Goal: Task Accomplishment & Management: Complete application form

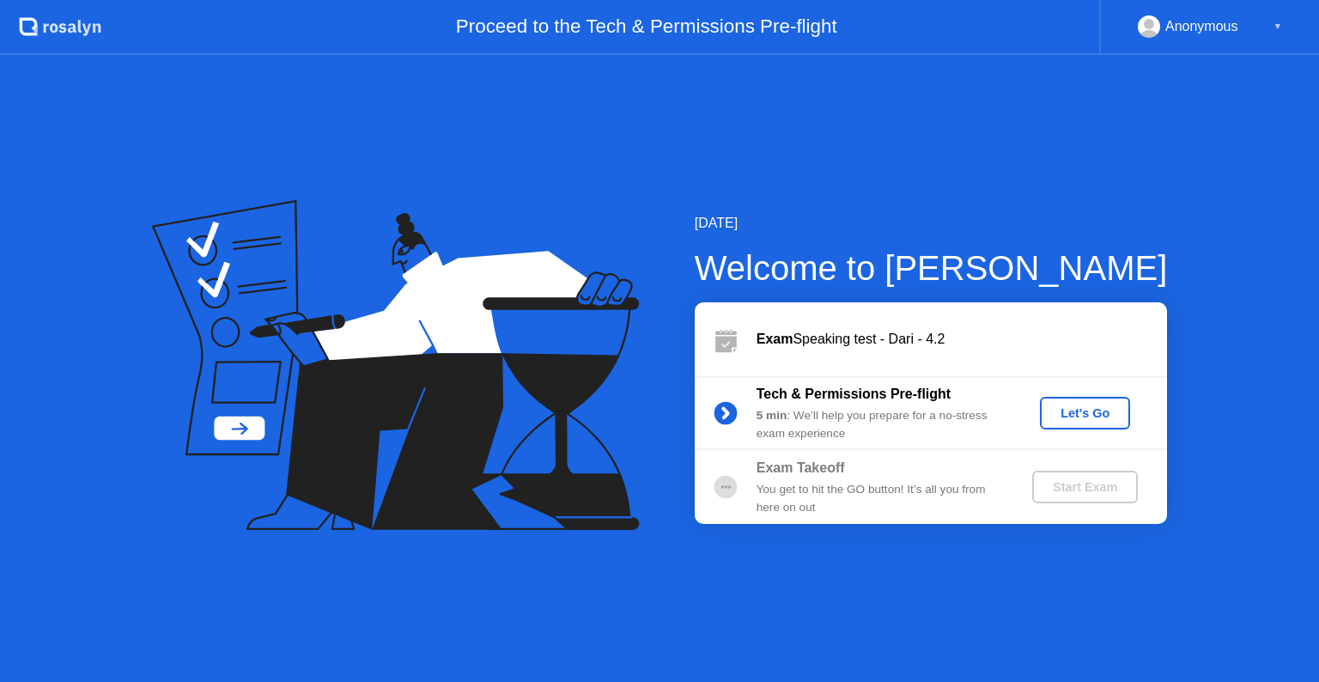
click at [1078, 411] on div "Let's Go" at bounding box center [1085, 413] width 76 height 14
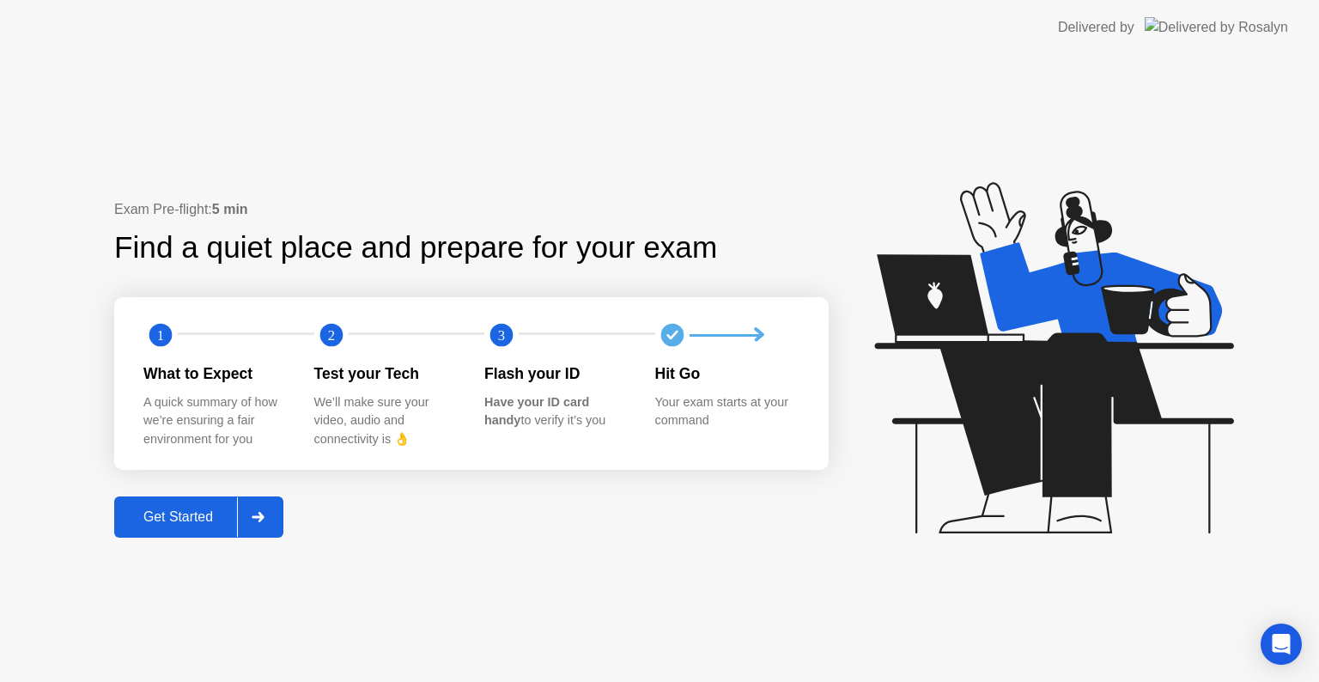
click at [266, 508] on div at bounding box center [257, 517] width 41 height 40
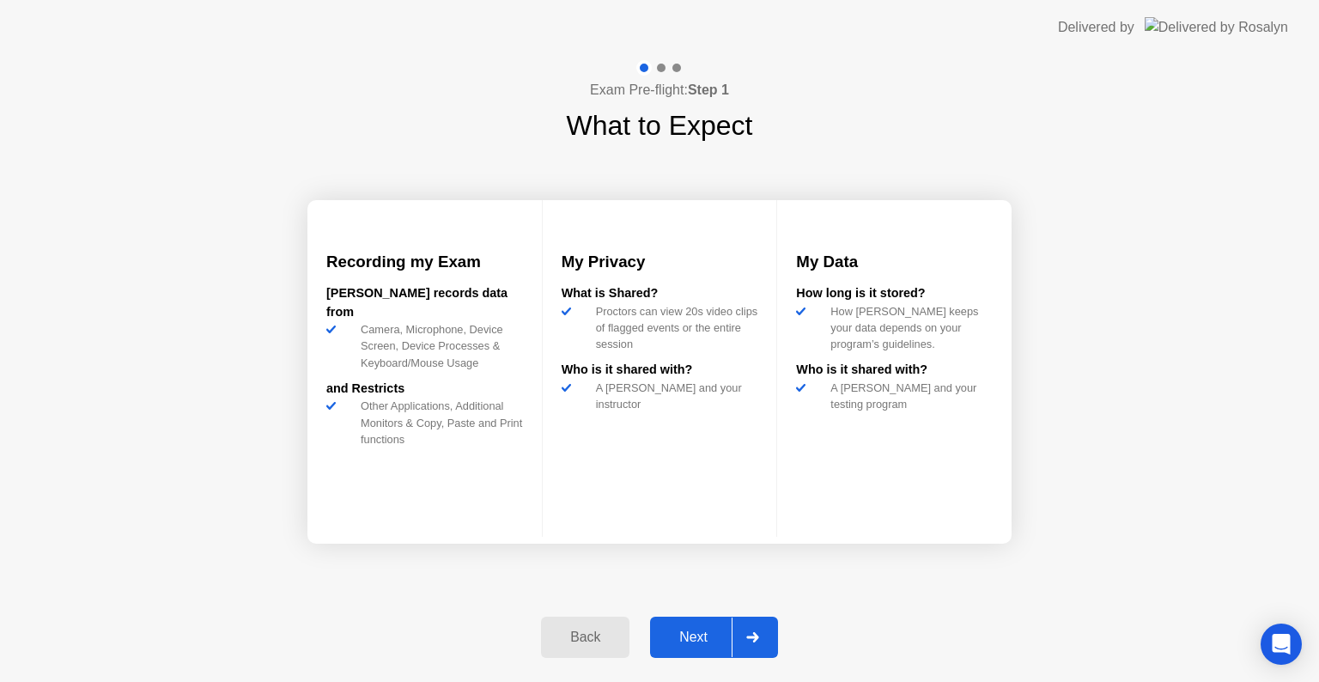
click at [693, 645] on div "Next" at bounding box center [693, 637] width 76 height 15
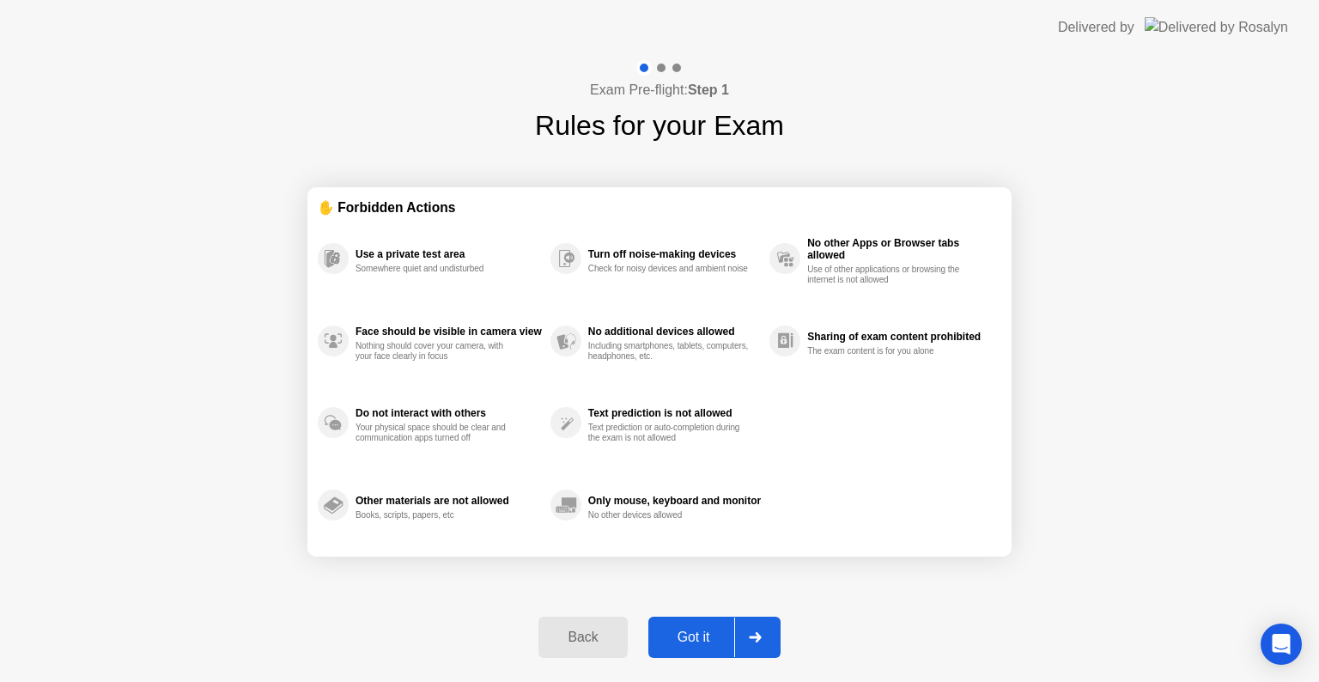
click at [693, 645] on div "Got it" at bounding box center [694, 637] width 81 height 15
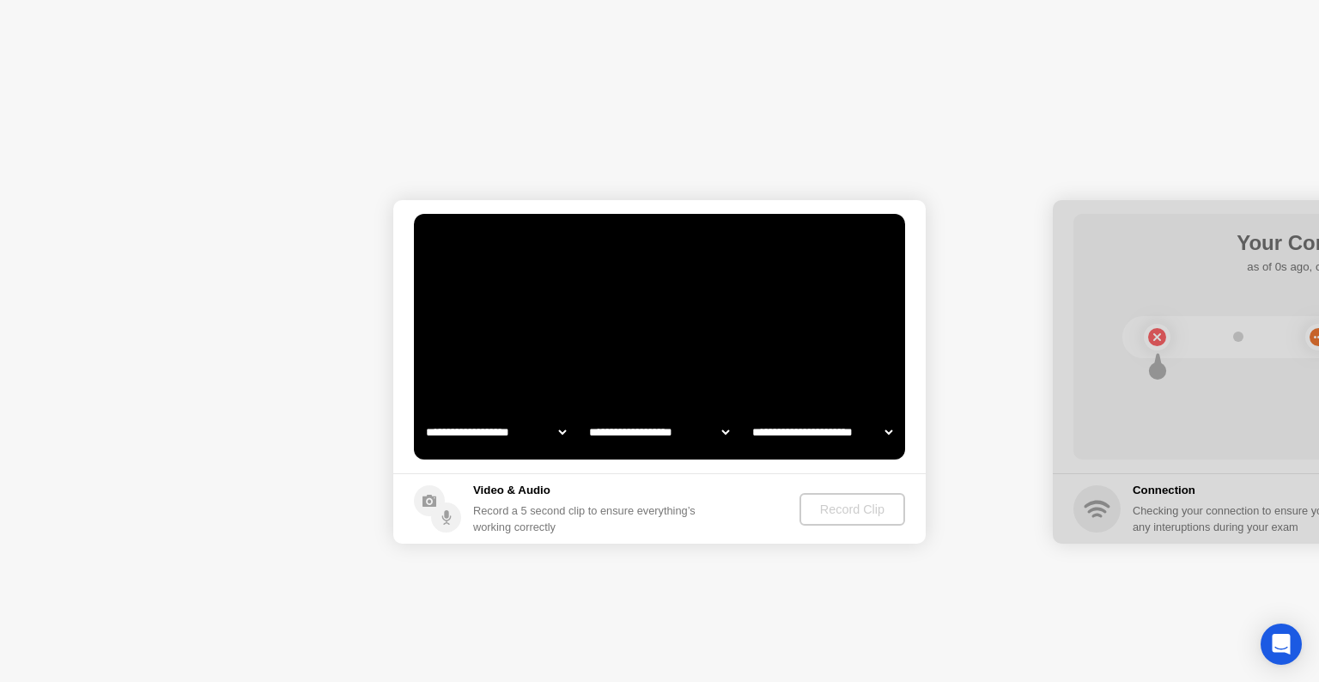
select select "**********"
select select "*******"
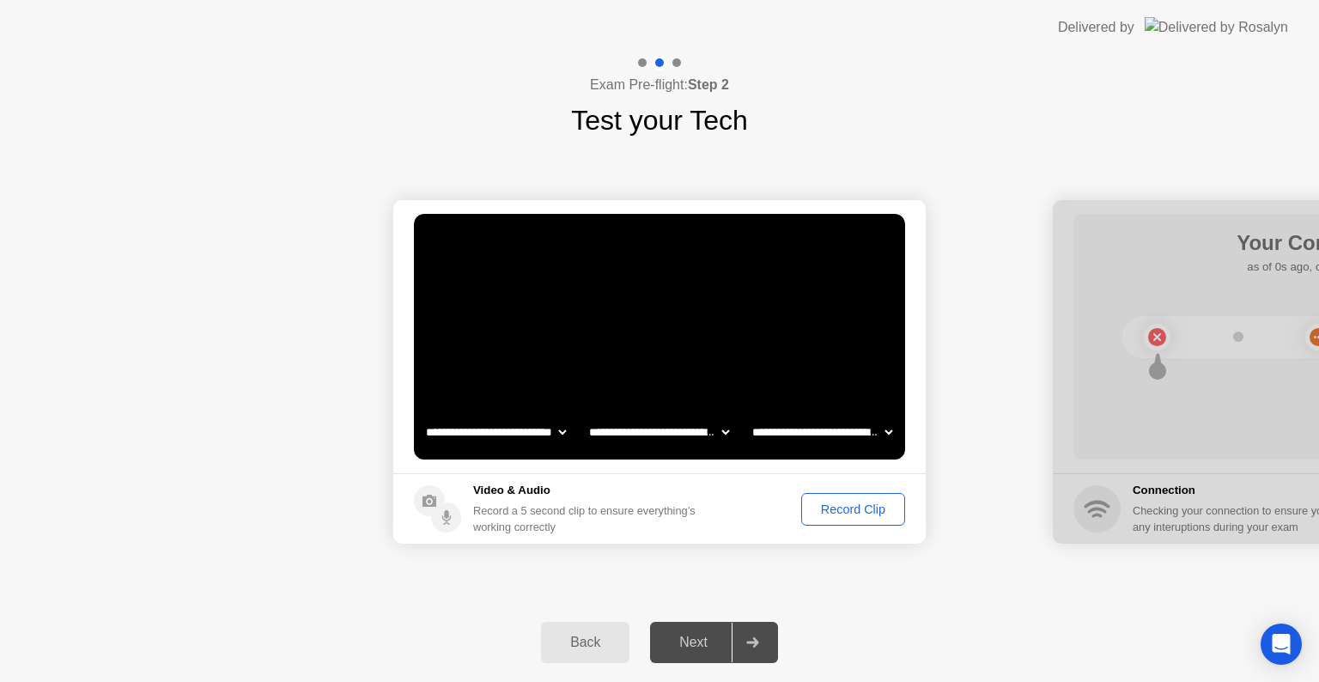
click at [848, 506] on div "Record Clip" at bounding box center [853, 509] width 92 height 14
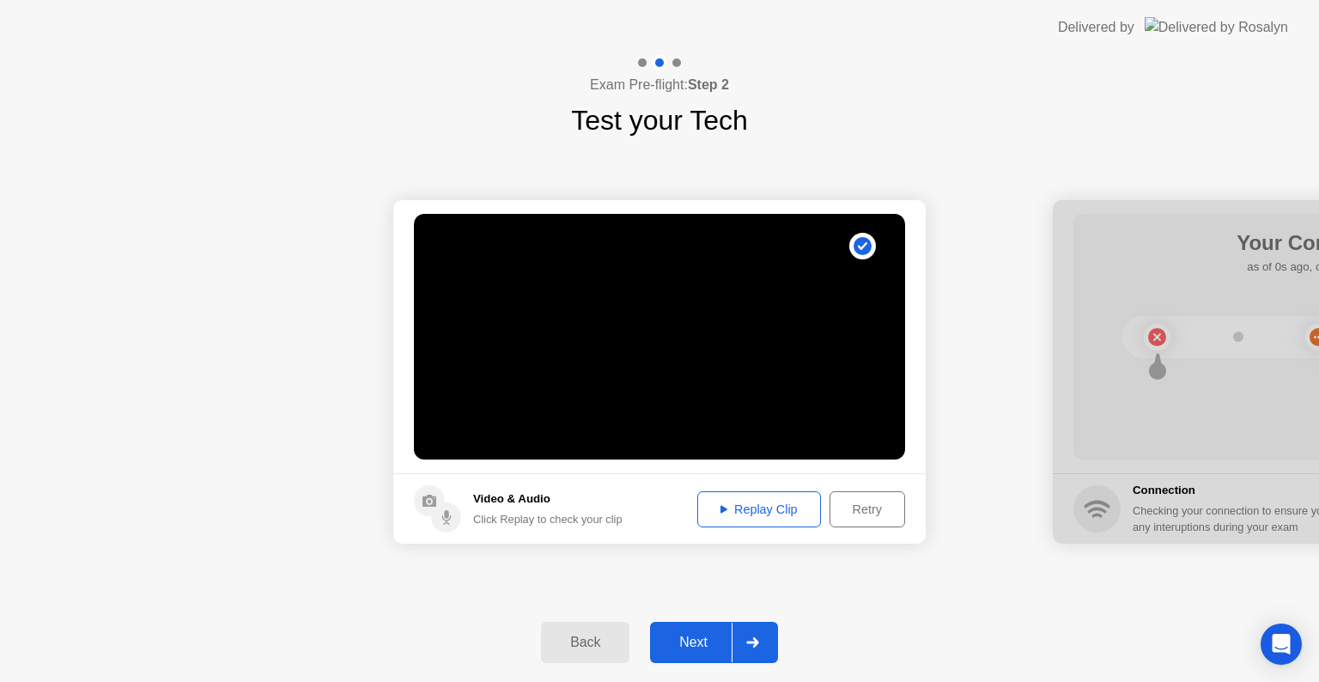
click at [855, 510] on div "Retry" at bounding box center [868, 509] width 64 height 14
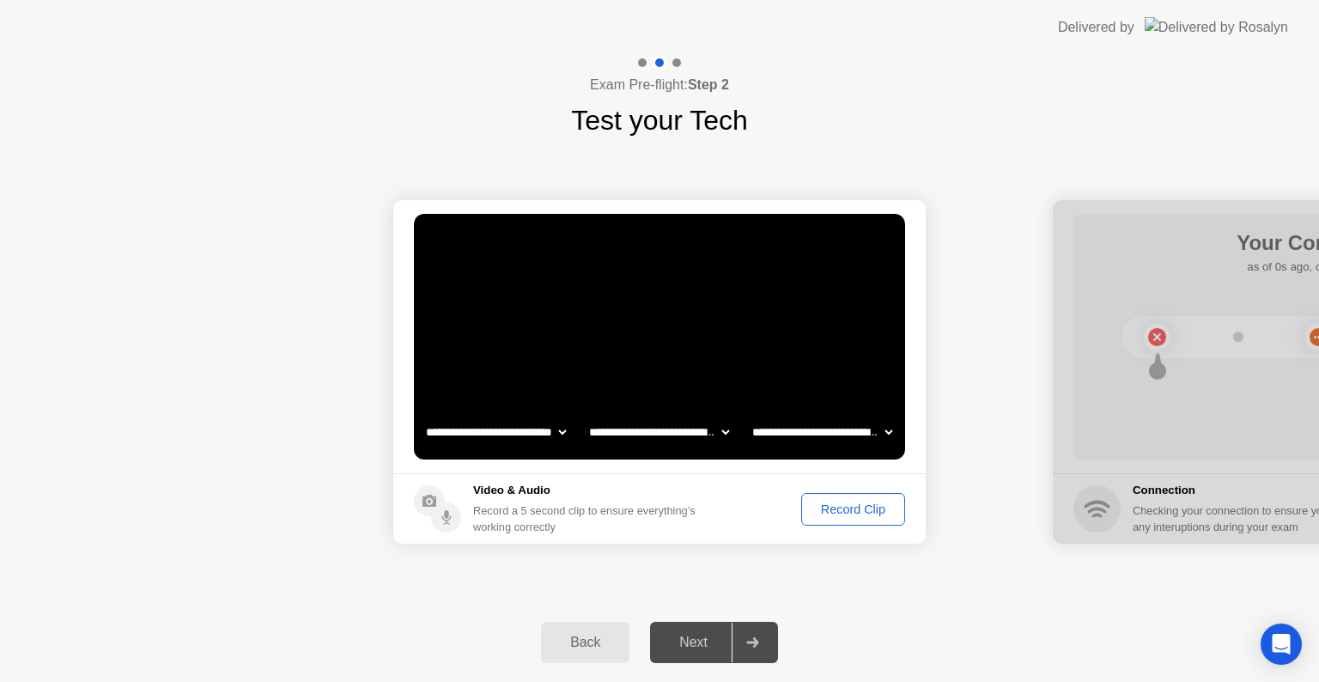
click at [855, 510] on div "Record Clip" at bounding box center [853, 509] width 92 height 14
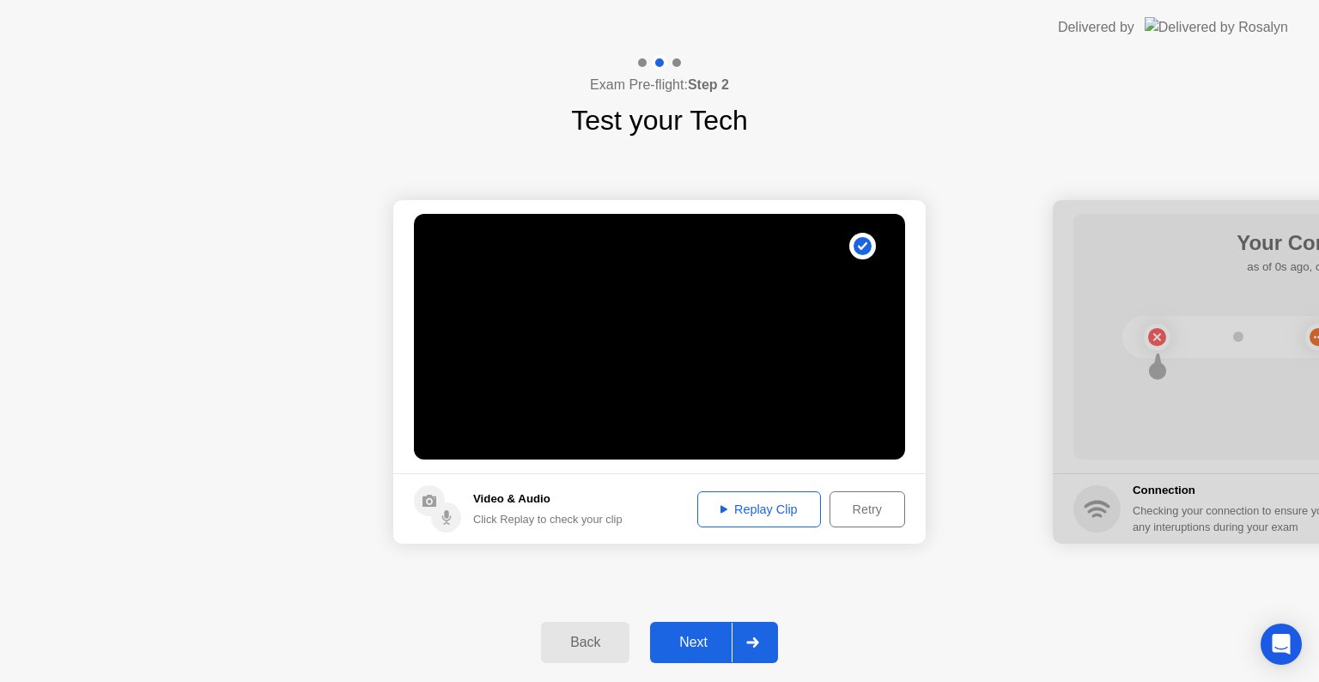
click at [769, 502] on div "Replay Clip" at bounding box center [759, 509] width 112 height 14
click at [761, 653] on div at bounding box center [752, 643] width 41 height 40
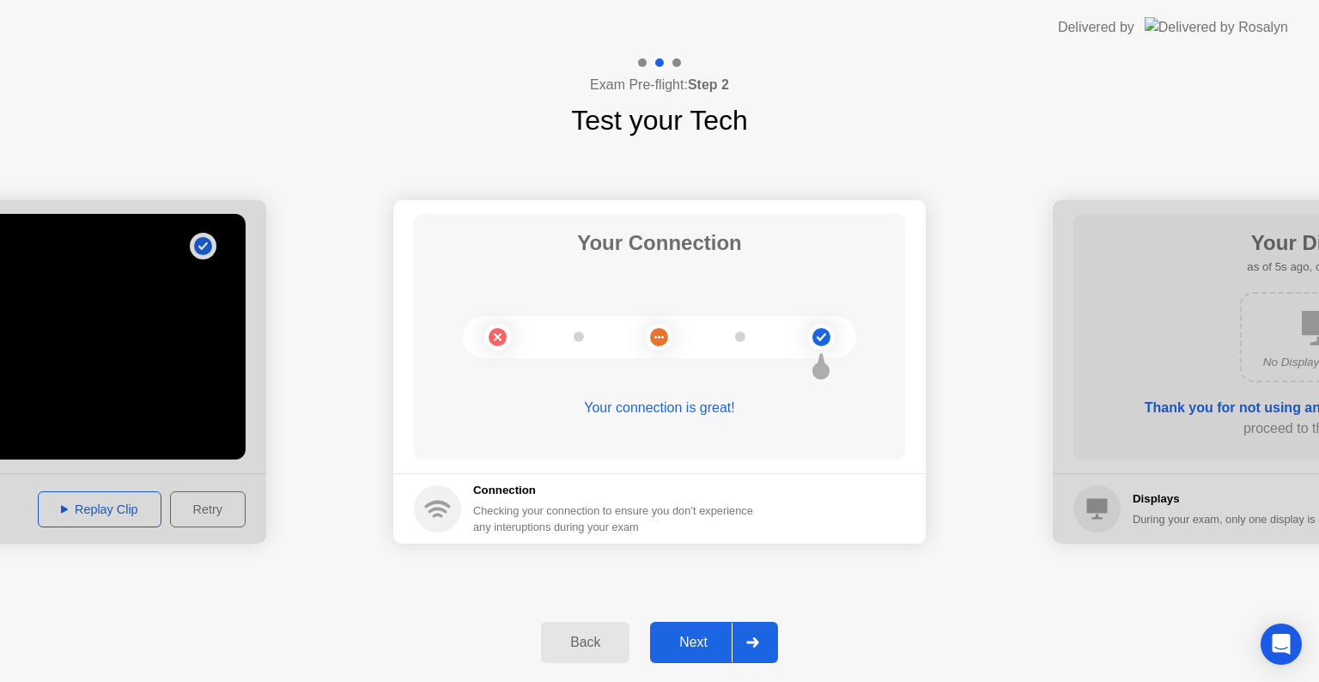
click at [761, 653] on div at bounding box center [752, 643] width 41 height 40
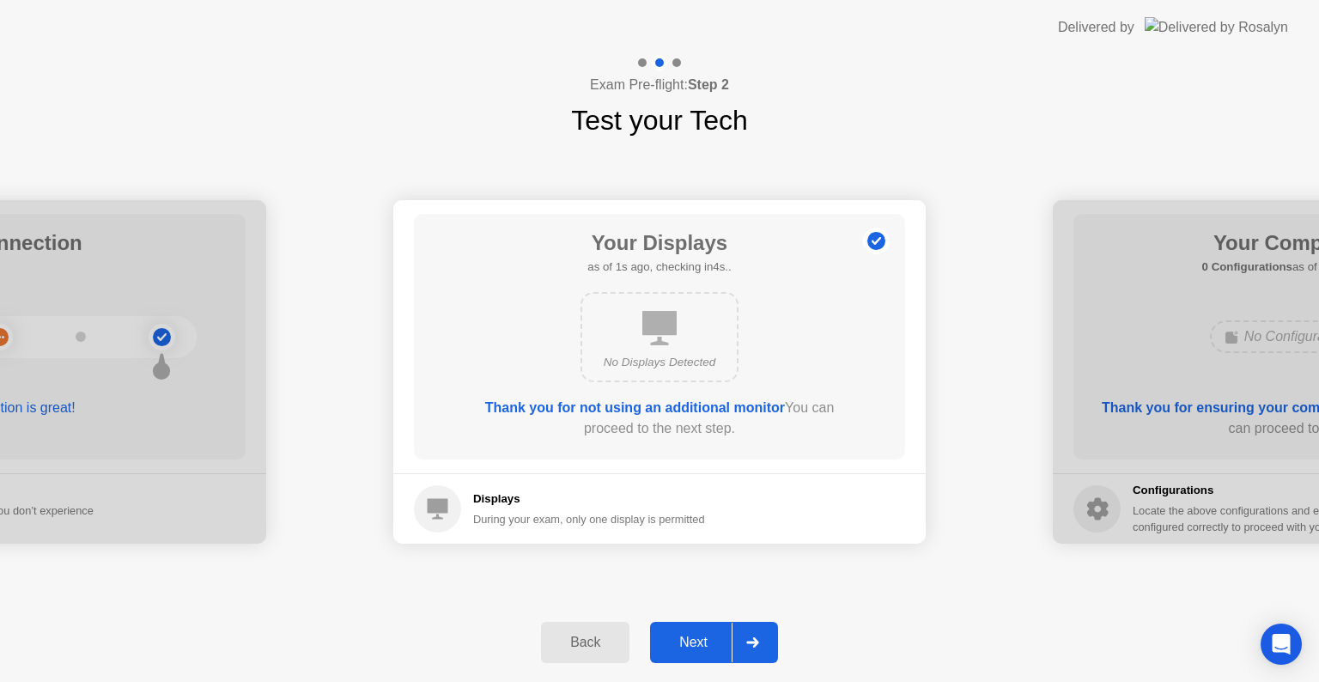
click at [761, 653] on div at bounding box center [752, 643] width 41 height 40
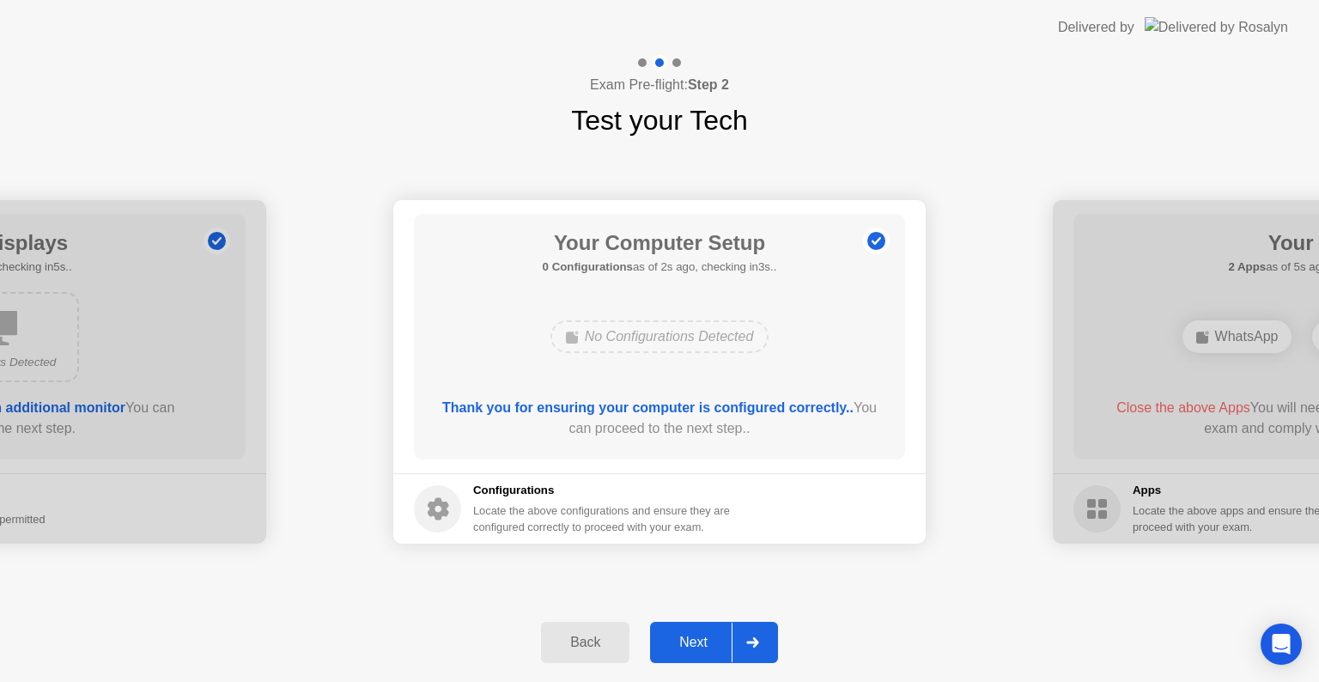
click at [761, 653] on div at bounding box center [752, 643] width 41 height 40
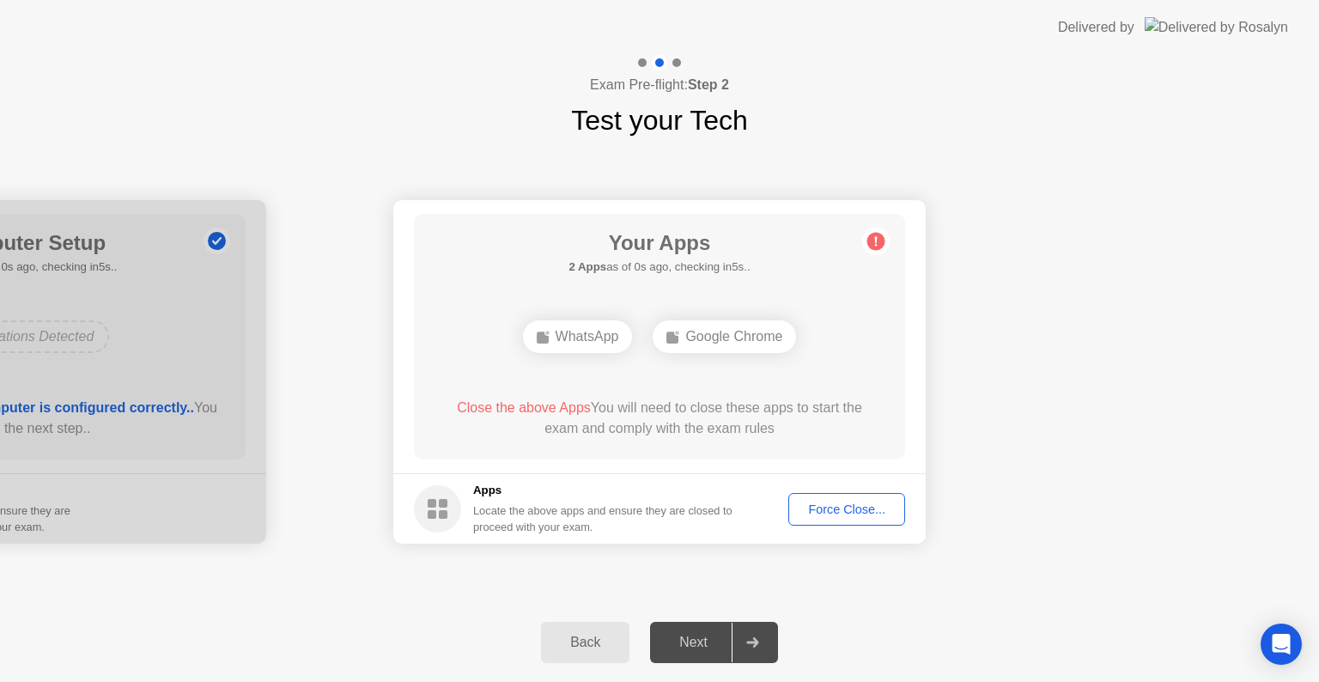
click at [861, 512] on div "Force Close..." at bounding box center [846, 509] width 105 height 14
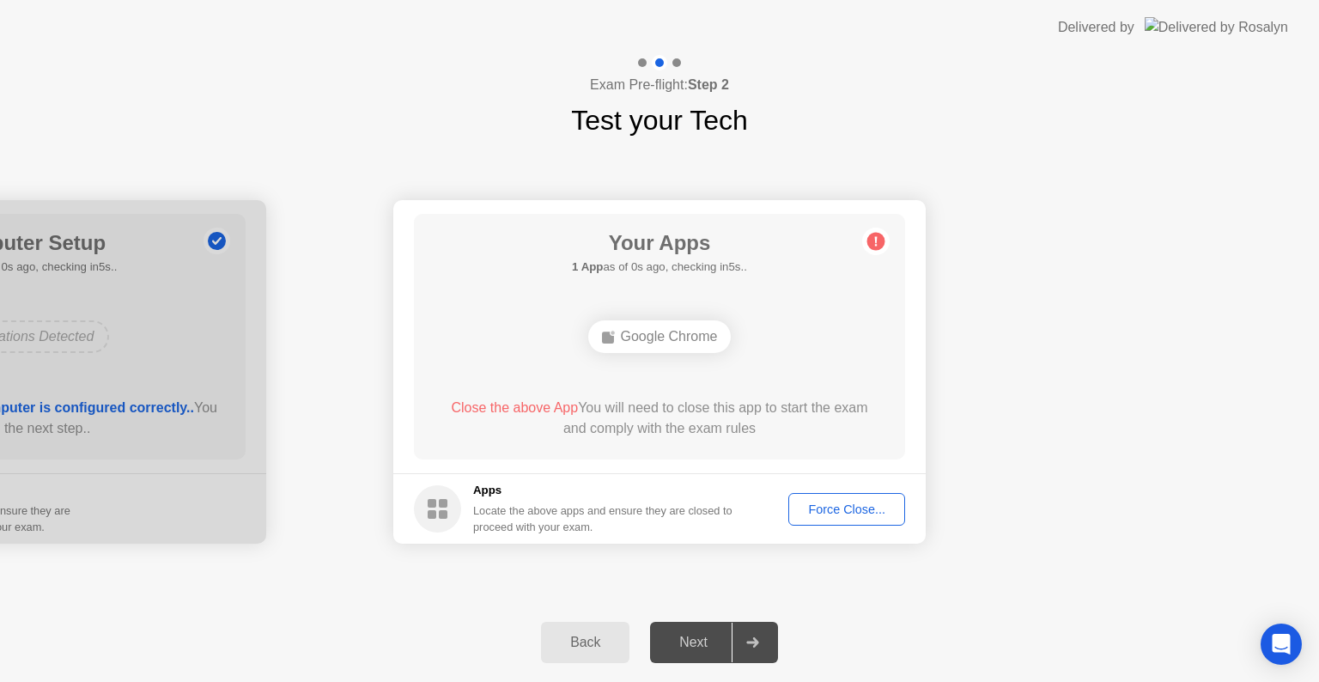
click at [818, 508] on div "Force Close..." at bounding box center [846, 509] width 105 height 14
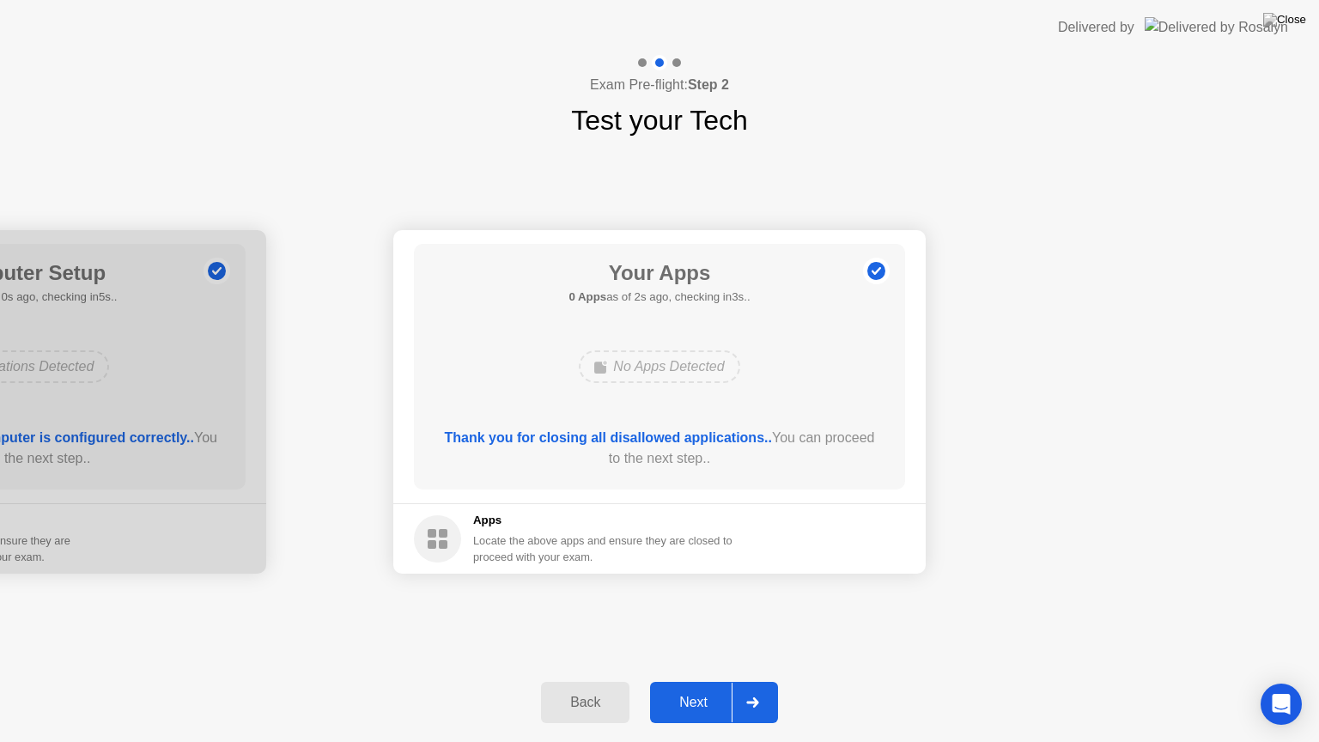
click at [755, 681] on icon at bounding box center [752, 702] width 12 height 10
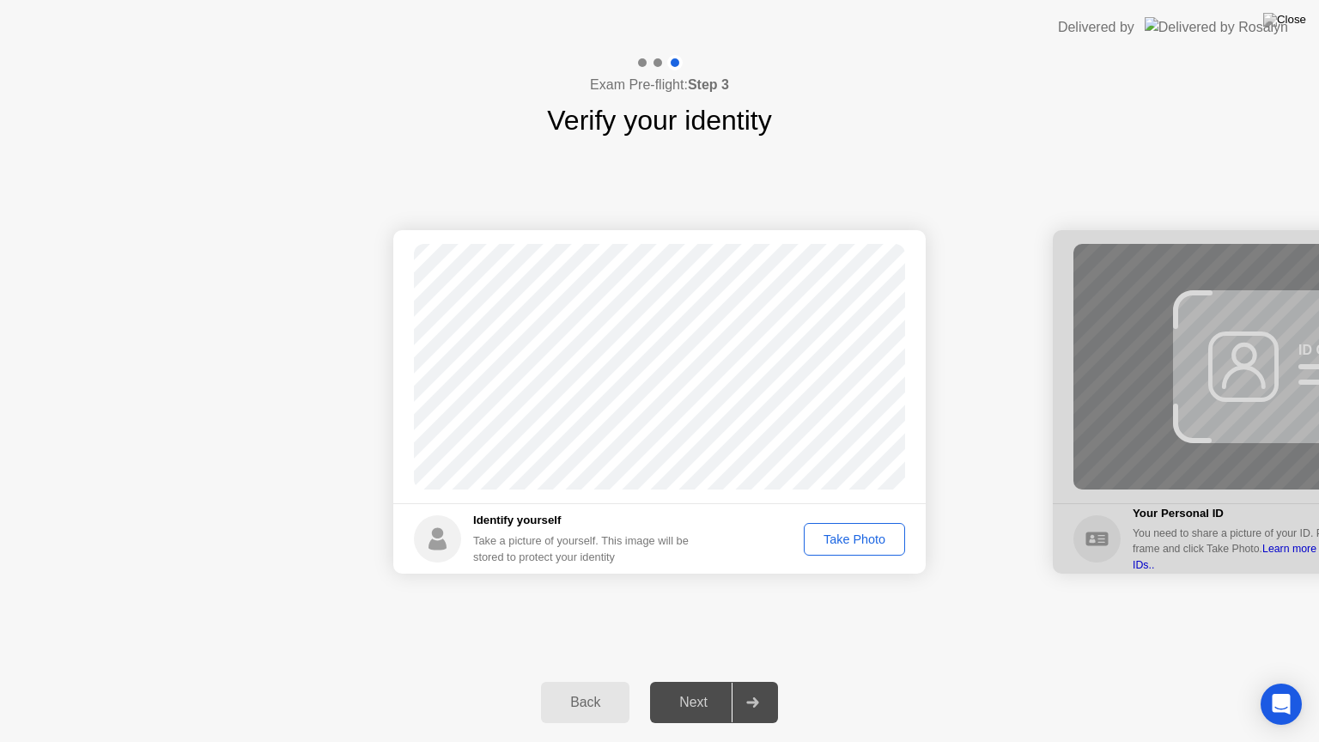
click at [864, 534] on div "Take Photo" at bounding box center [854, 539] width 89 height 14
click at [759, 681] on icon at bounding box center [752, 702] width 13 height 10
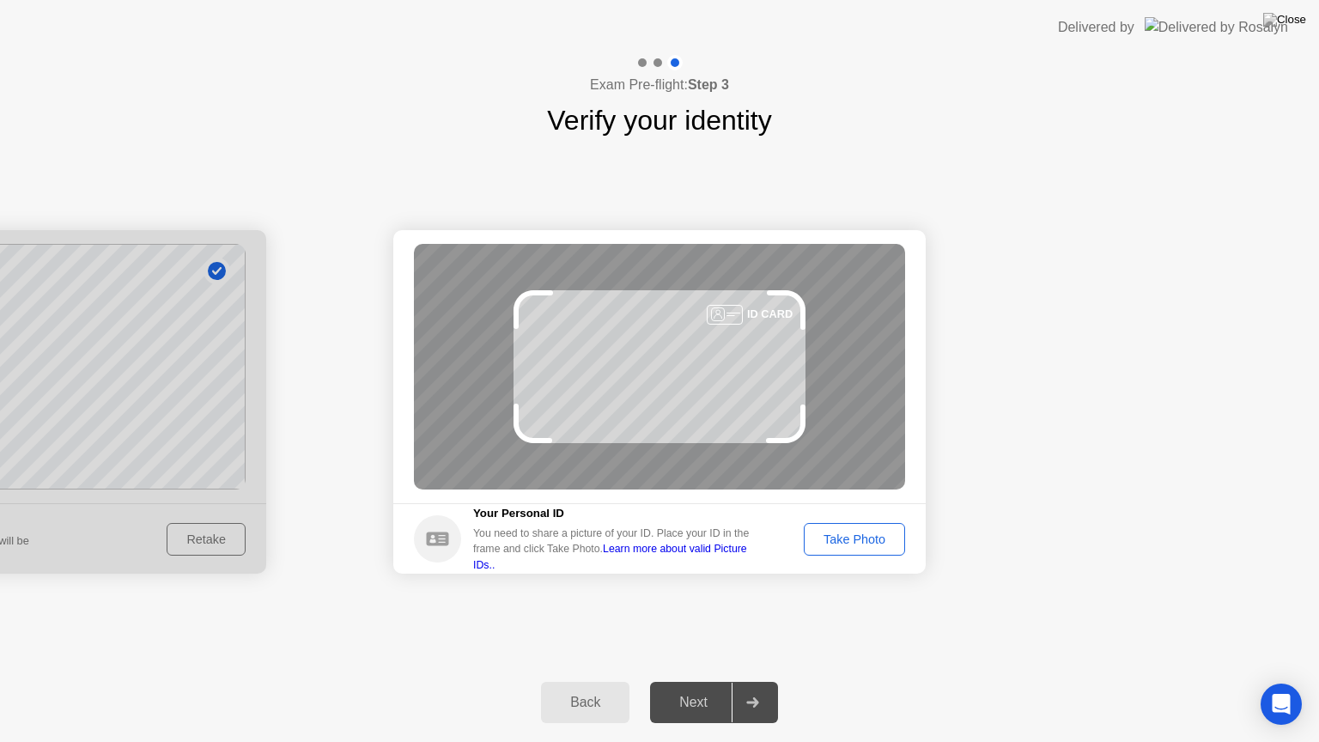
click at [848, 533] on div "Take Photo" at bounding box center [854, 539] width 89 height 14
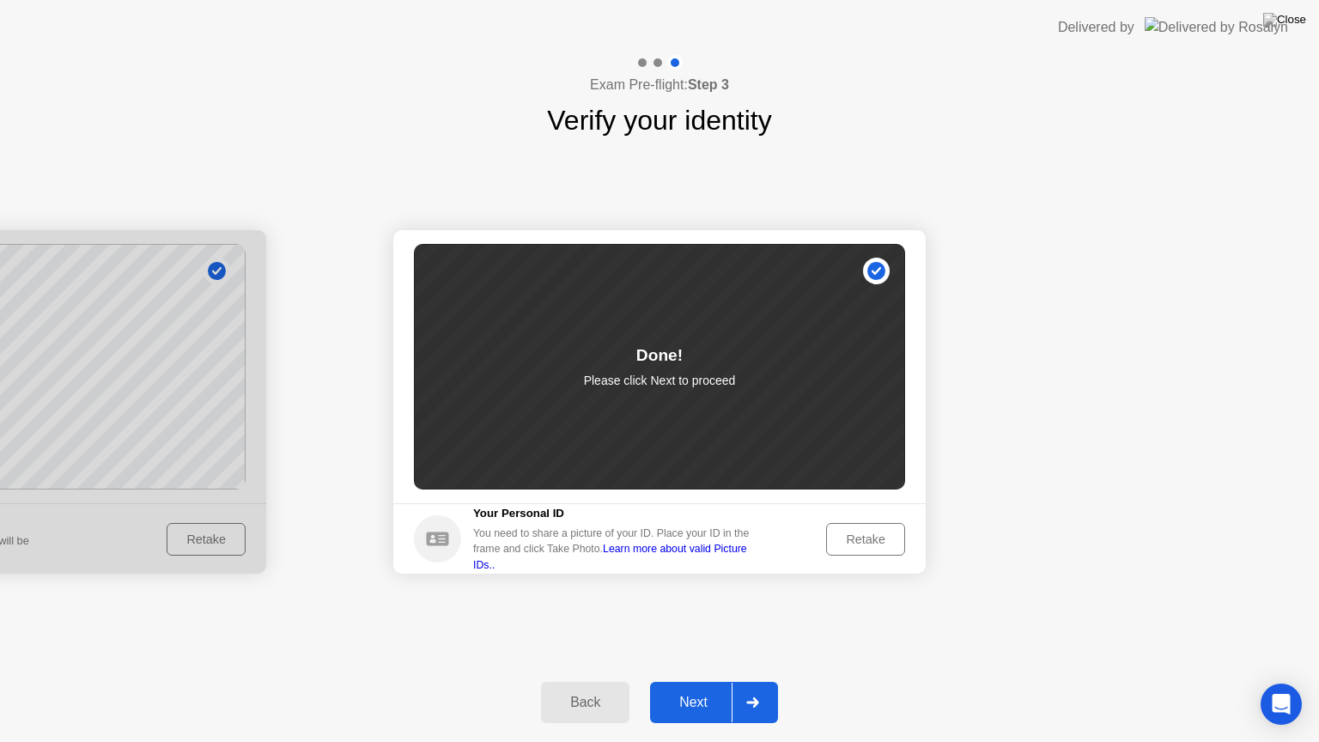
click at [766, 681] on div at bounding box center [752, 703] width 41 height 40
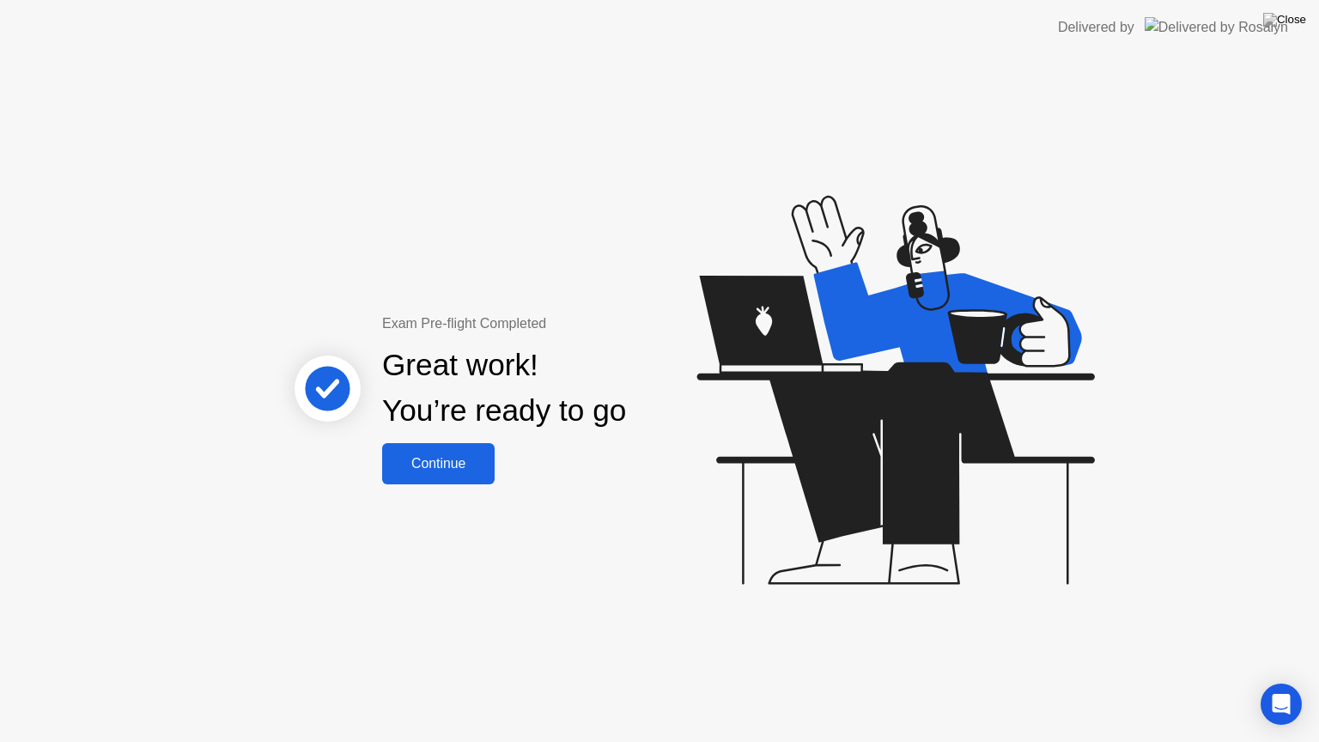
click at [474, 462] on div "Continue" at bounding box center [438, 463] width 102 height 15
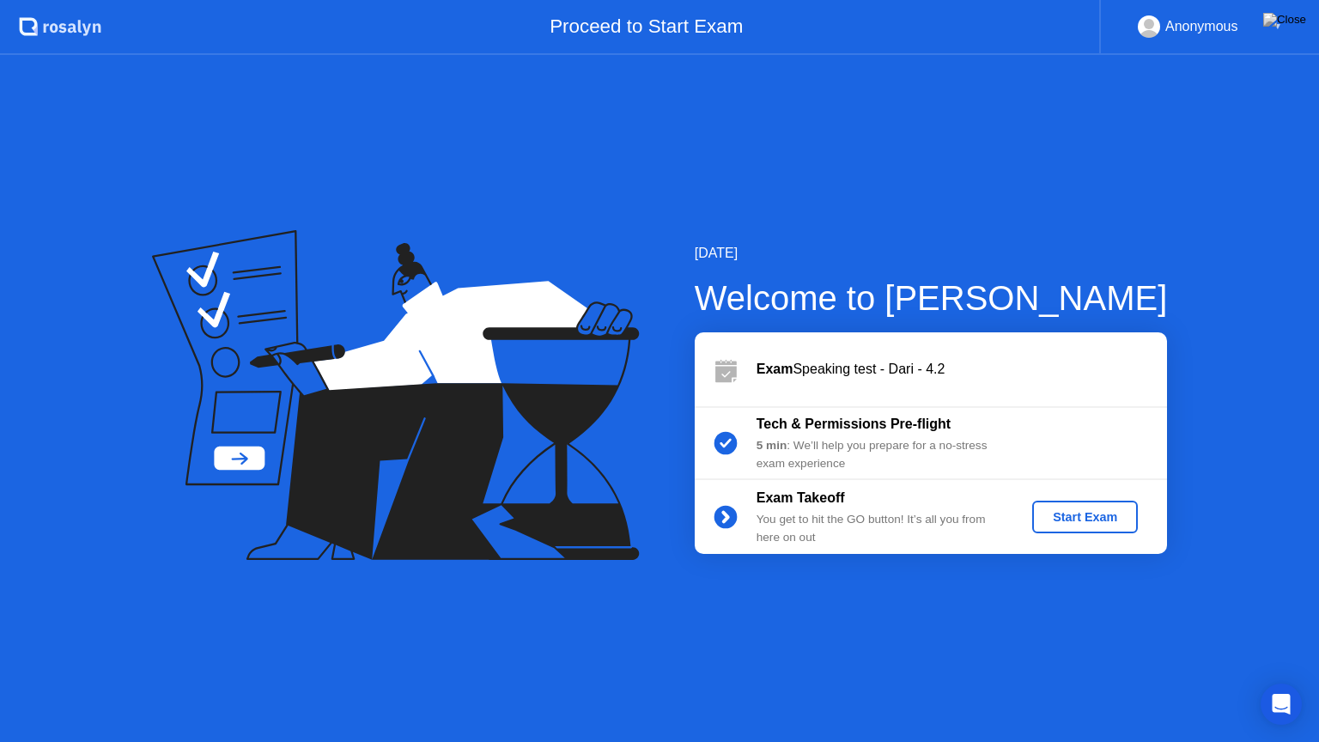
click at [1080, 505] on button "Start Exam" at bounding box center [1085, 517] width 106 height 33
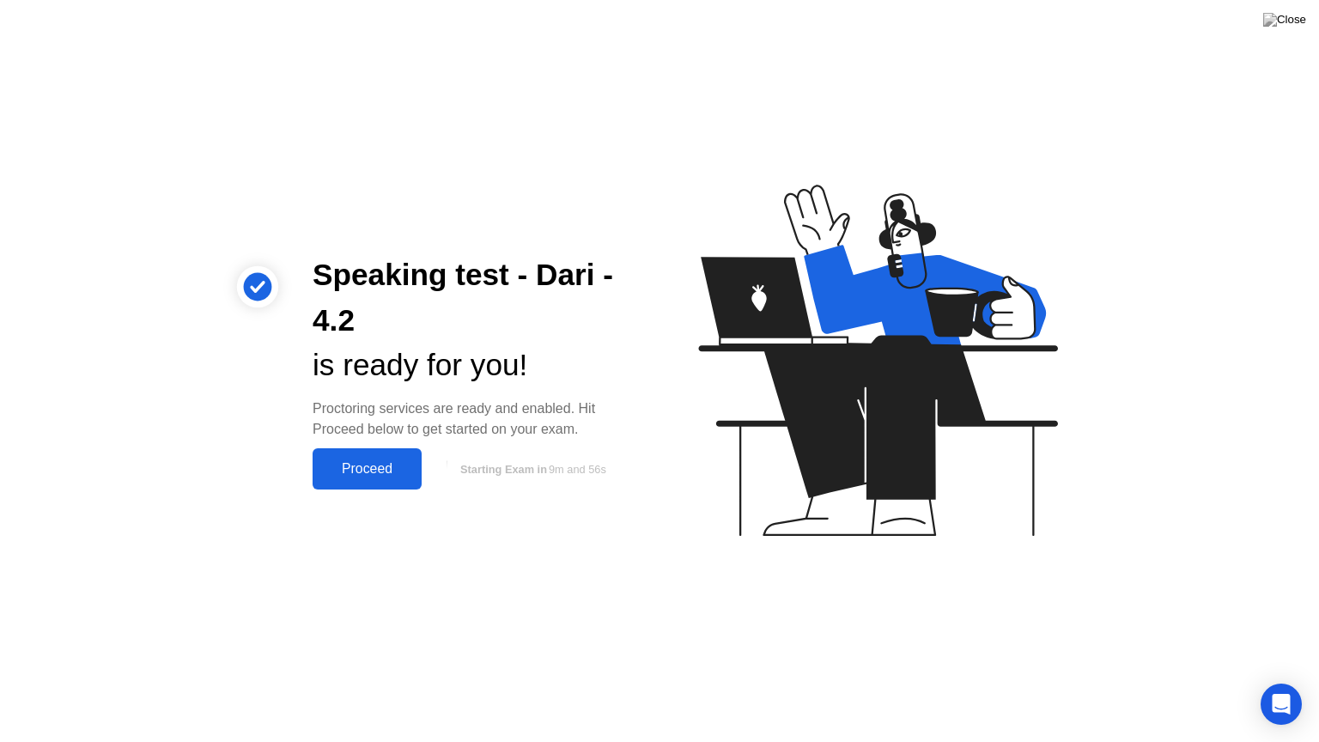
click at [378, 462] on div "Proceed" at bounding box center [367, 468] width 99 height 15
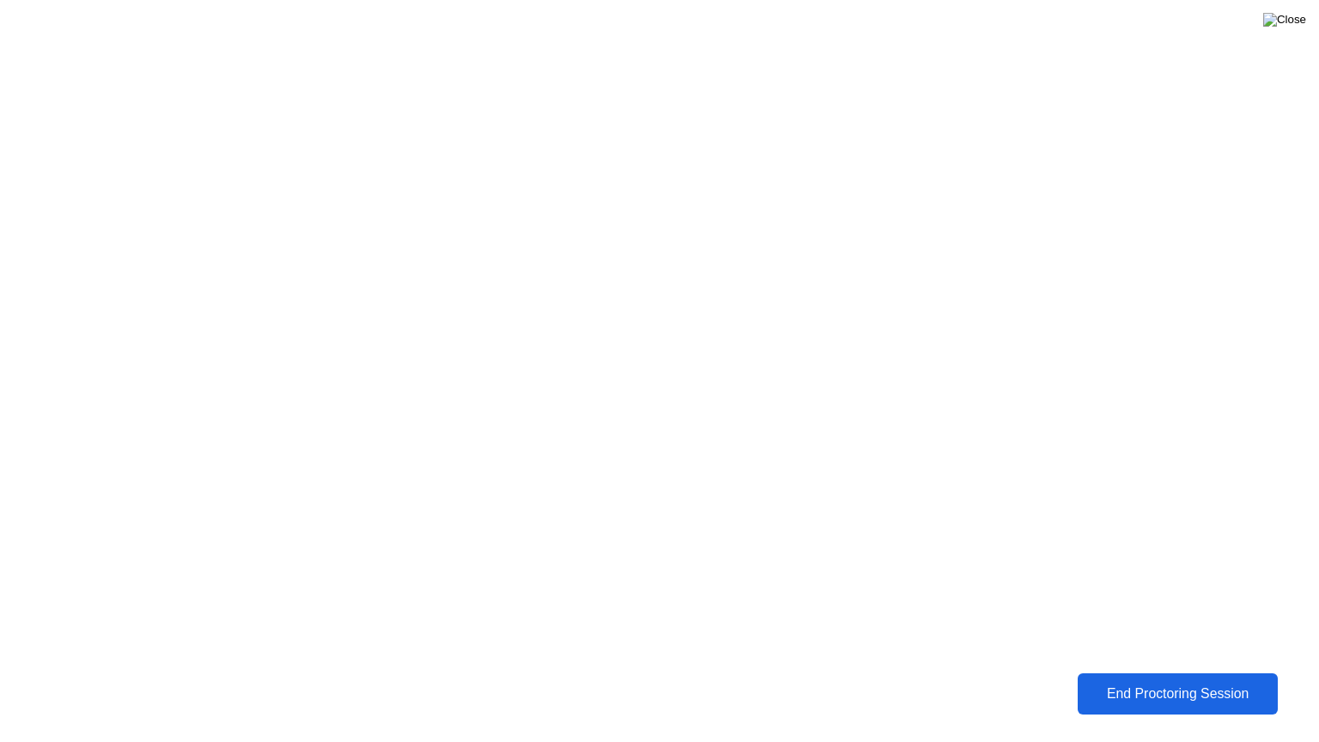
click at [1295, 21] on img at bounding box center [1284, 20] width 43 height 14
click at [1139, 681] on div "End Proctoring Session" at bounding box center [1178, 693] width 190 height 15
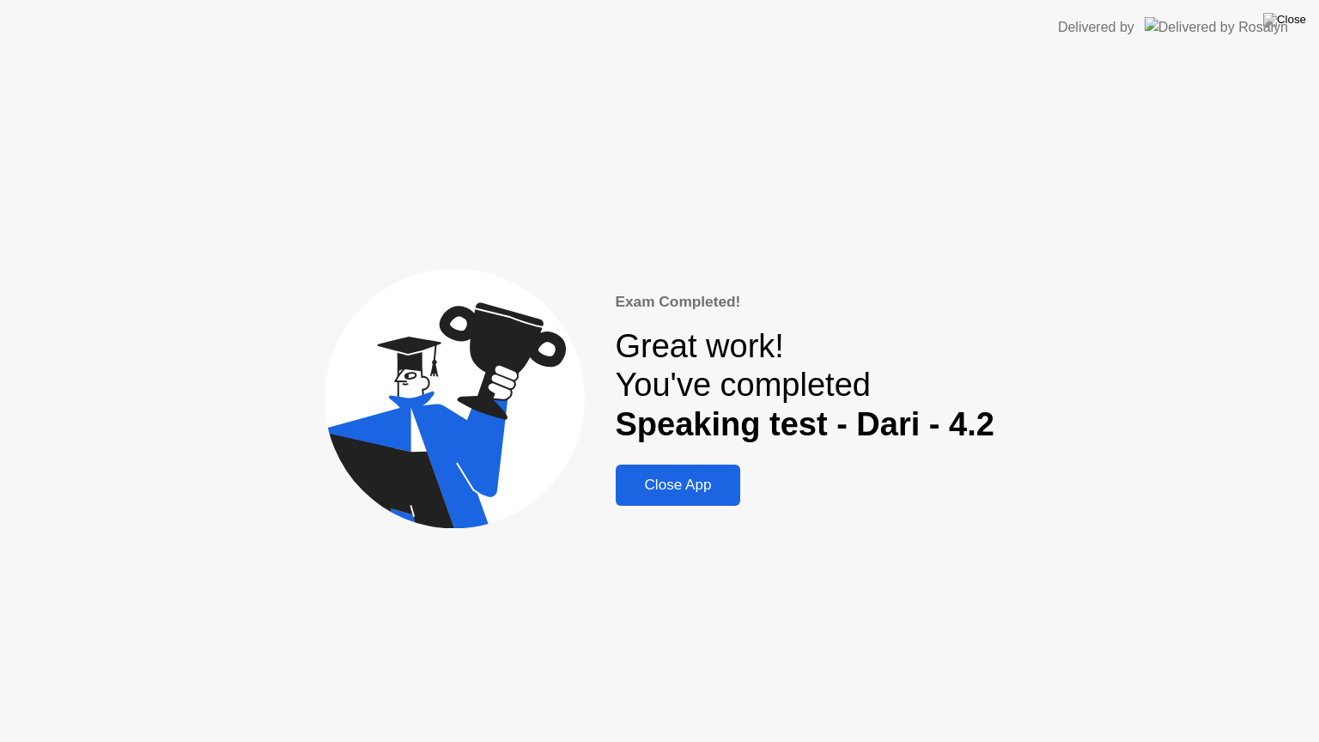
click at [692, 486] on div "Close App" at bounding box center [678, 485] width 115 height 17
